Goal: Task Accomplishment & Management: Use online tool/utility

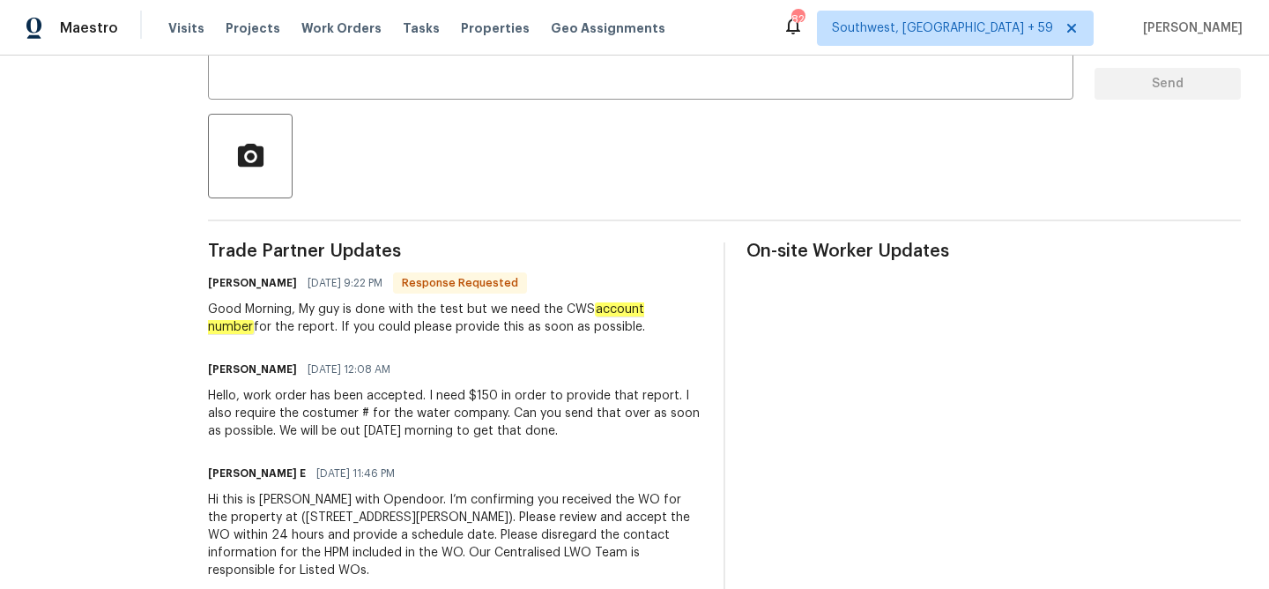
scroll to position [396, 0]
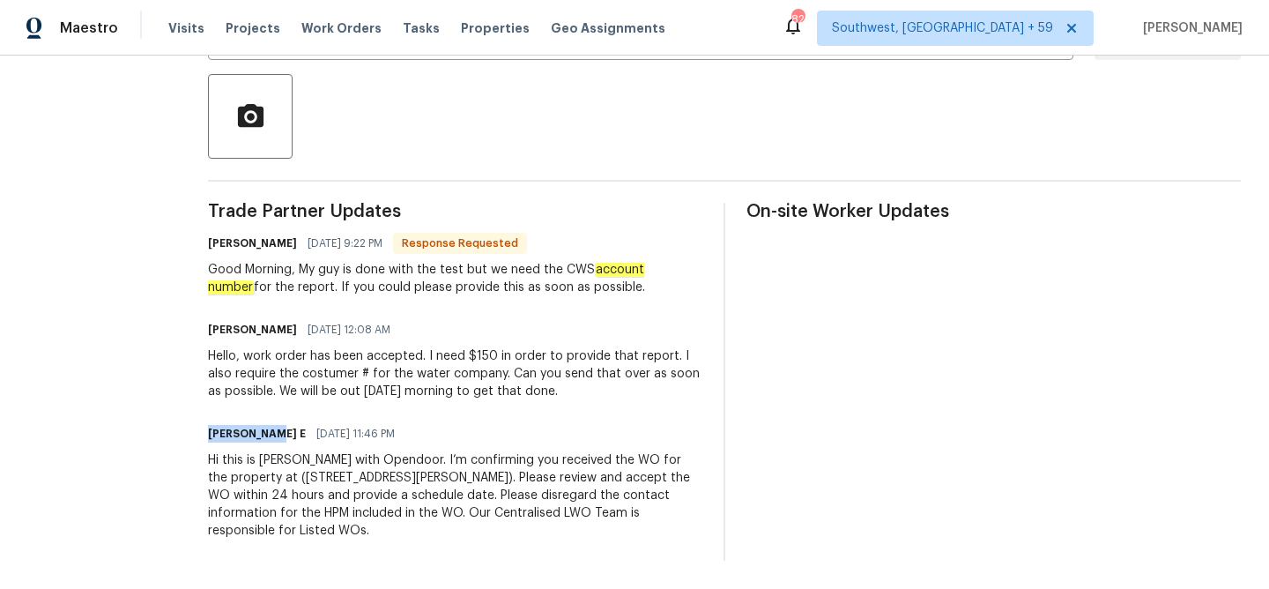
drag, startPoint x: 266, startPoint y: 428, endPoint x: 197, endPoint y: 428, distance: 68.7
click at [197, 428] on div "All work orders [STREET_ADDRESS][PERSON_NAME] Home details Vendor Info 365 Pain…" at bounding box center [634, 124] width 1269 height 929
copy h6 "[PERSON_NAME] E"
click at [527, 135] on div at bounding box center [724, 116] width 1033 height 85
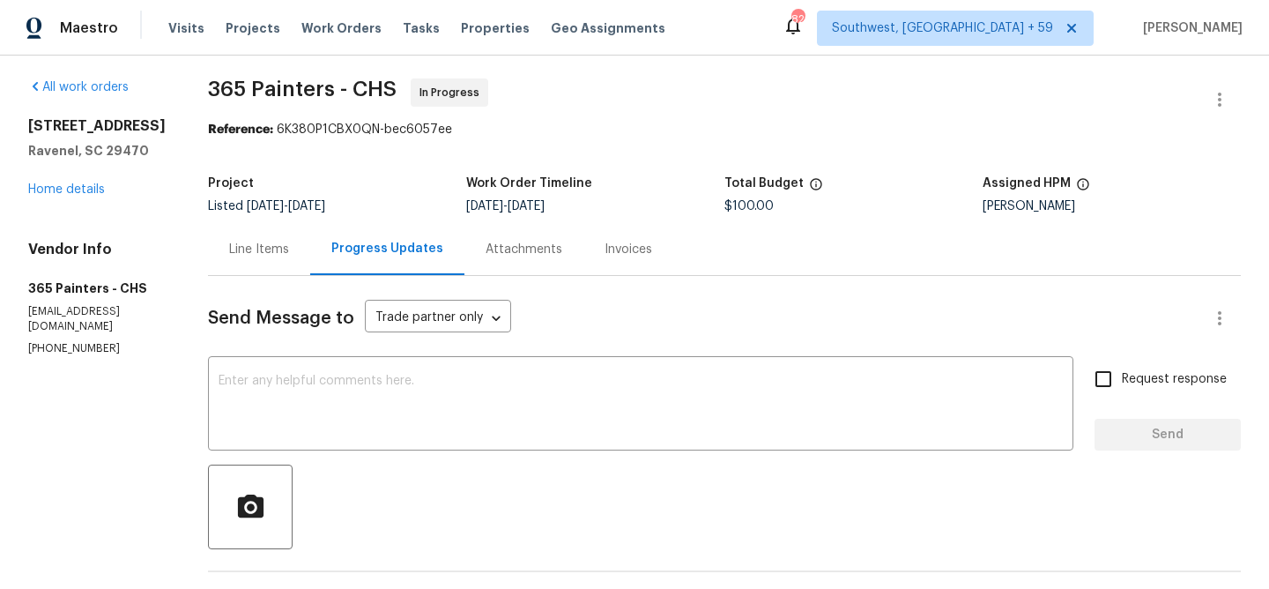
scroll to position [0, 0]
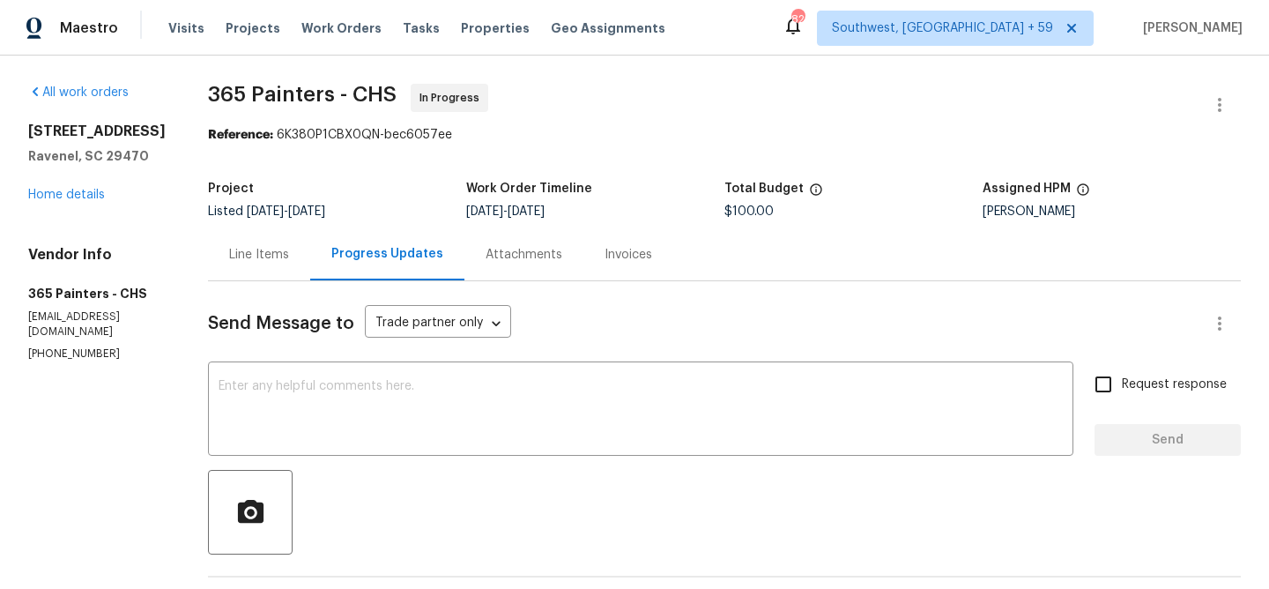
click at [629, 93] on span "365 Painters - CHS In Progress" at bounding box center [703, 105] width 990 height 42
click at [71, 302] on h5 "365 Painters - CHS" at bounding box center [96, 294] width 137 height 18
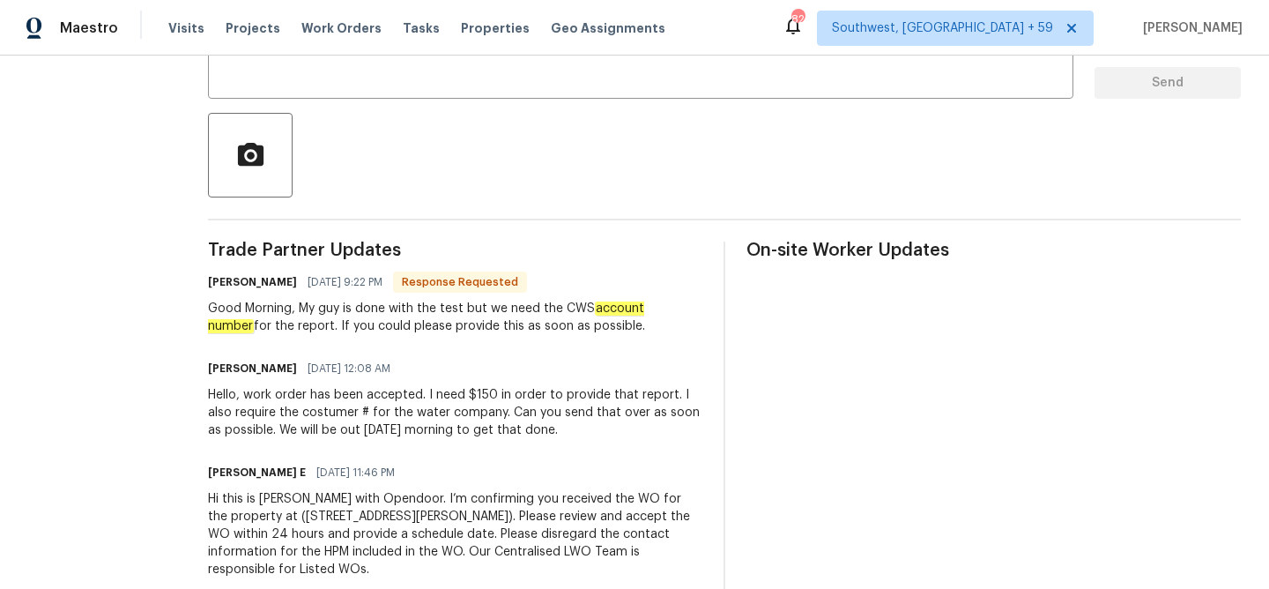
scroll to position [360, 0]
